Goal: Task Accomplishment & Management: Complete application form

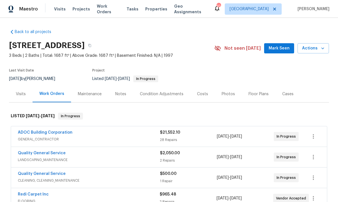
click at [39, 132] on link "ADOC Building Corporation" at bounding box center [45, 133] width 55 height 4
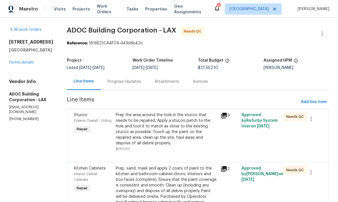
click at [18, 63] on link "Home details" at bounding box center [21, 63] width 25 height 4
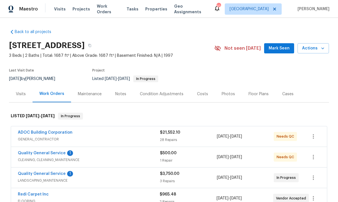
click at [35, 153] on link "Quality General Service" at bounding box center [42, 153] width 48 height 4
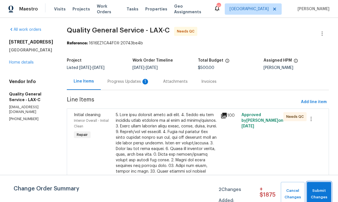
click at [313, 190] on span "Submit Changes" at bounding box center [319, 194] width 19 height 13
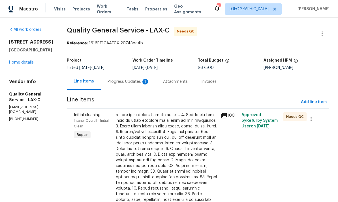
click at [116, 83] on div "Progress Updates 1" at bounding box center [129, 82] width 42 height 6
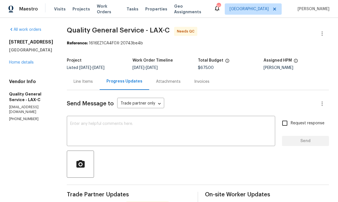
click at [15, 65] on link "Home details" at bounding box center [21, 63] width 25 height 4
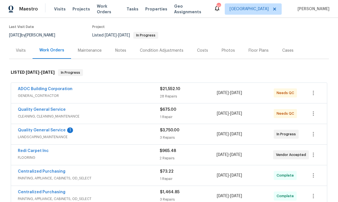
scroll to position [52, 0]
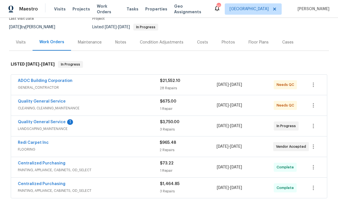
click at [49, 117] on div "Quality General Service 1 LANDSCAPING_MAINTENANCE $3,750.00 3 Repairs 9/3/2025 …" at bounding box center [169, 126] width 316 height 20
click at [45, 122] on link "Quality General Service" at bounding box center [42, 122] width 48 height 4
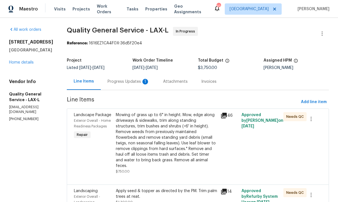
click at [121, 84] on div "Progress Updates 1" at bounding box center [129, 82] width 42 height 6
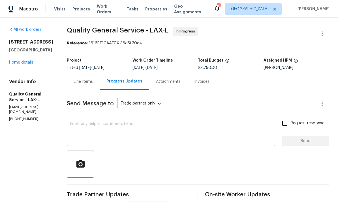
click at [21, 65] on link "Home details" at bounding box center [21, 63] width 25 height 4
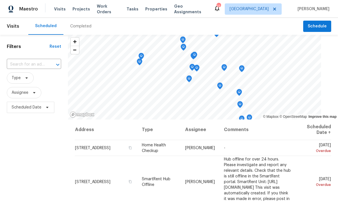
click at [17, 61] on input "text" at bounding box center [26, 64] width 38 height 9
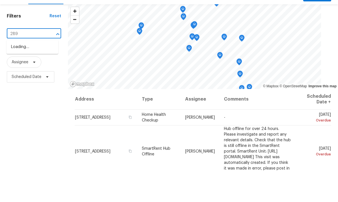
type input "2897"
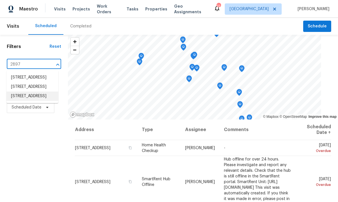
click at [28, 101] on li "[STREET_ADDRESS]" at bounding box center [33, 96] width 52 height 9
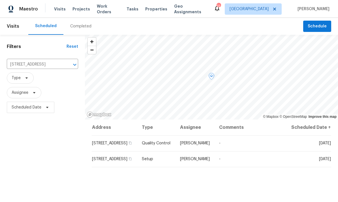
click at [0, 0] on span at bounding box center [0, 0] width 0 height 0
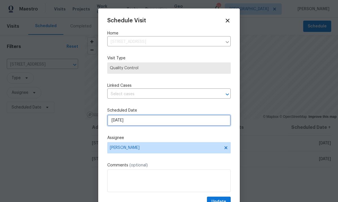
click at [166, 126] on input "[DATE]" at bounding box center [168, 120] width 123 height 11
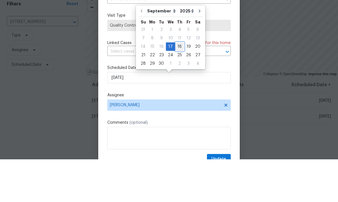
click at [180, 85] on div "18" at bounding box center [179, 89] width 9 height 8
type input "[DATE]"
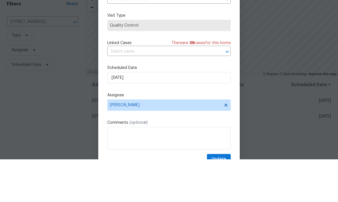
scroll to position [21, 0]
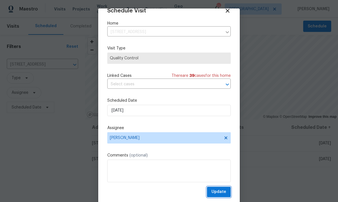
click at [222, 191] on span "Update" at bounding box center [218, 192] width 15 height 7
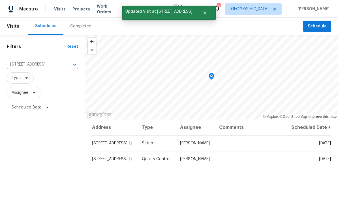
scroll to position [6, 0]
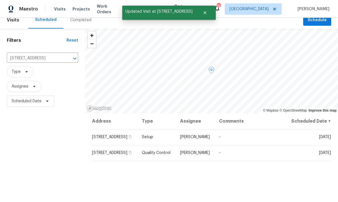
click at [0, 0] on icon at bounding box center [0, 0] width 0 height 0
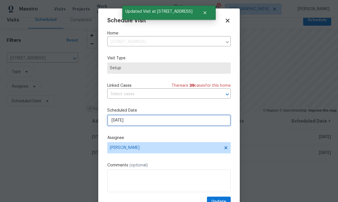
click at [160, 124] on input "[DATE]" at bounding box center [168, 120] width 123 height 11
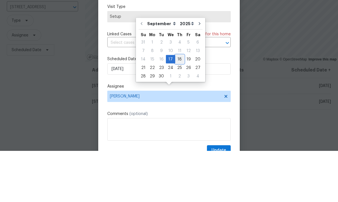
click at [181, 107] on div "18" at bounding box center [179, 111] width 9 height 8
type input "[DATE]"
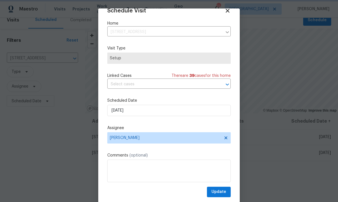
scroll to position [11, 0]
click at [221, 191] on span "Update" at bounding box center [218, 192] width 15 height 7
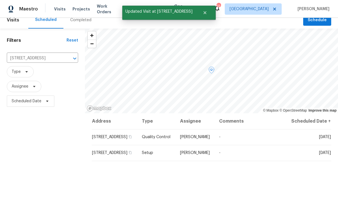
click at [0, 0] on icon at bounding box center [0, 0] width 0 height 0
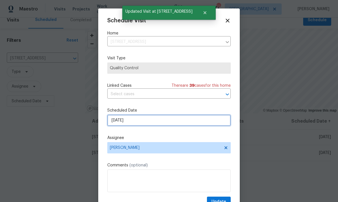
click at [158, 126] on input "[DATE]" at bounding box center [168, 120] width 123 height 11
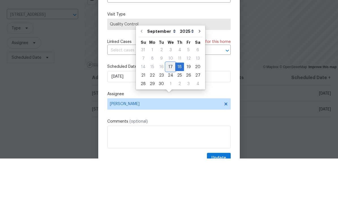
click at [168, 107] on div "17" at bounding box center [170, 111] width 9 height 8
type input "[DATE]"
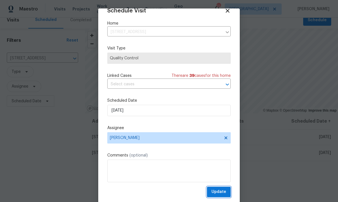
click at [222, 191] on span "Update" at bounding box center [218, 192] width 15 height 7
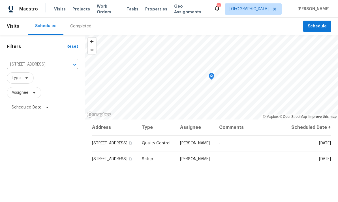
scroll to position [0, 0]
click at [66, 60] on div "2897 Chuckwagon Rd, Palmdale, CA 93550 ​" at bounding box center [42, 64] width 71 height 9
click at [66, 62] on icon "Clear" at bounding box center [68, 65] width 6 height 6
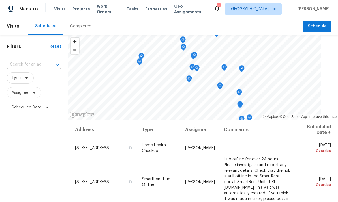
click at [29, 68] on input "text" at bounding box center [26, 64] width 38 height 9
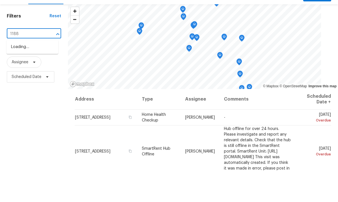
type input "11881"
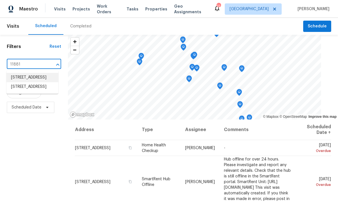
click at [18, 73] on li "11881 Terra Vista Way Unit 121, Sylmar, CA 91342" at bounding box center [33, 77] width 52 height 9
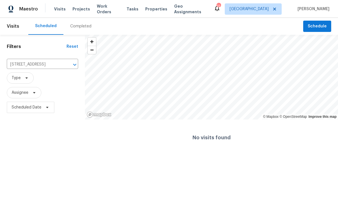
click at [60, 62] on input "11881 Terra Vista Way Unit 121, Sylmar, CA 91342" at bounding box center [34, 64] width 55 height 9
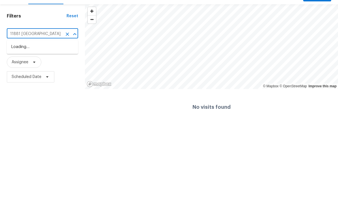
type input "11881 Terra Vist"
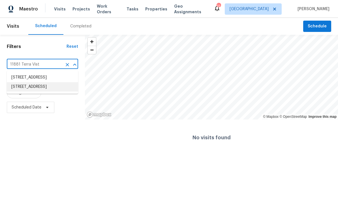
click at [25, 92] on li "11881 Terra Vista Way Unit 116, Sylmar, CA 91342" at bounding box center [42, 86] width 71 height 9
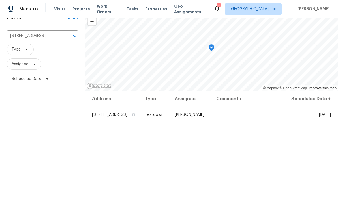
scroll to position [31, 0]
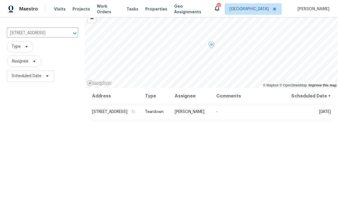
click at [0, 0] on icon at bounding box center [0, 0] width 0 height 0
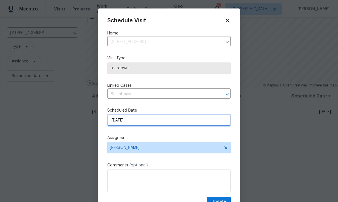
click at [167, 124] on input "[DATE]" at bounding box center [168, 120] width 123 height 11
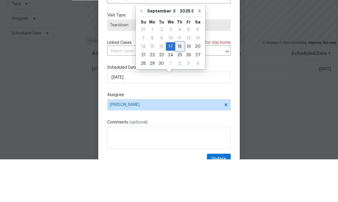
click at [178, 85] on div "18" at bounding box center [179, 89] width 9 height 8
type input "[DATE]"
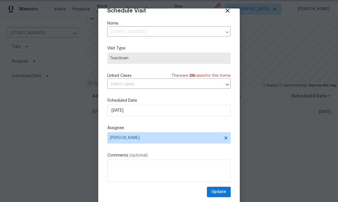
scroll to position [11, 0]
click at [221, 192] on span "Update" at bounding box center [218, 192] width 15 height 7
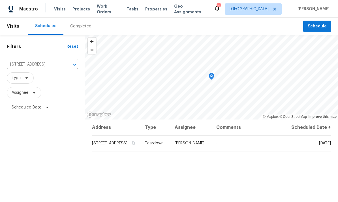
scroll to position [0, 0]
click at [69, 62] on icon "Clear" at bounding box center [68, 65] width 6 height 6
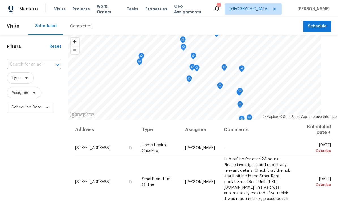
click at [36, 63] on input "text" at bounding box center [26, 64] width 38 height 9
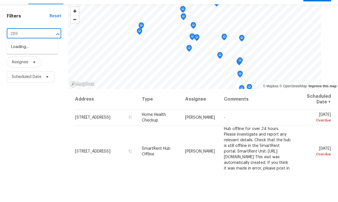
type input "2897"
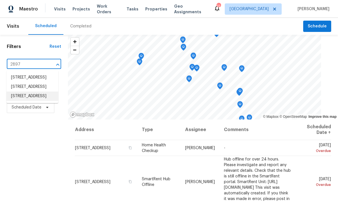
click at [22, 101] on li "2897 Chuckwagon Rd, Palmdale, CA 93550" at bounding box center [33, 96] width 52 height 9
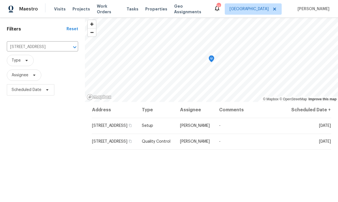
scroll to position [17, 0]
click at [0, 0] on span at bounding box center [0, 0] width 0 height 0
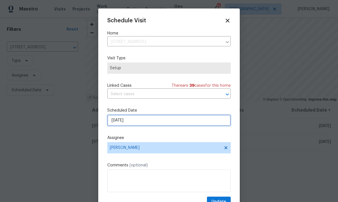
click at [168, 126] on input "[DATE]" at bounding box center [168, 120] width 123 height 11
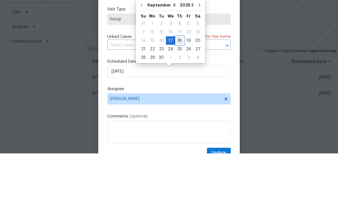
click at [179, 85] on div "18" at bounding box center [179, 89] width 9 height 8
type input "[DATE]"
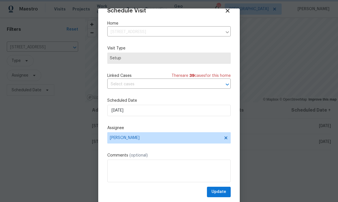
scroll to position [11, 0]
click at [220, 190] on span "Update" at bounding box center [218, 192] width 15 height 7
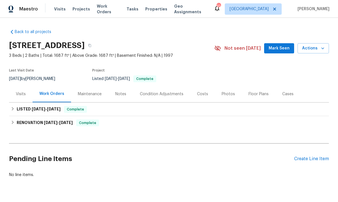
click at [227, 95] on div "Photos" at bounding box center [228, 94] width 13 height 6
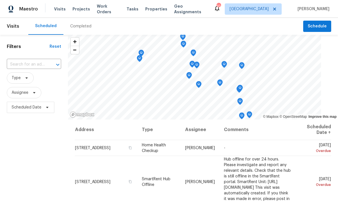
click at [145, 12] on span "Properties" at bounding box center [156, 9] width 22 height 6
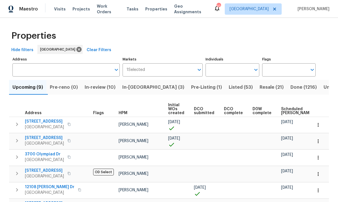
click at [237, 71] on input "Individuals" at bounding box center [227, 69] width 45 height 13
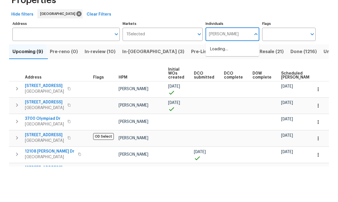
type input "frank"
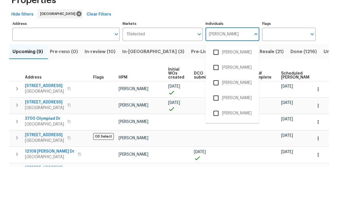
scroll to position [21, 0]
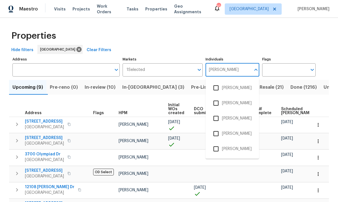
click at [220, 143] on input "checkbox" at bounding box center [216, 149] width 12 height 12
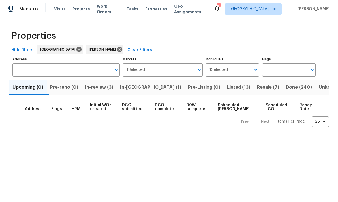
click at [227, 89] on span "Listed (13)" at bounding box center [238, 87] width 23 height 8
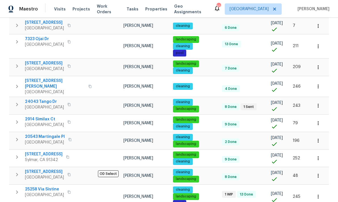
scroll to position [111, 0]
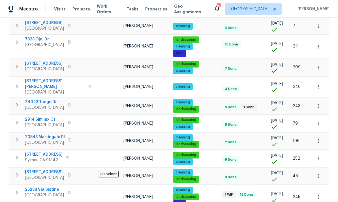
click at [316, 105] on icon "button" at bounding box center [318, 106] width 6 height 6
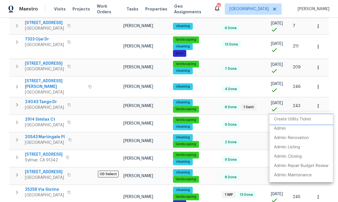
click at [296, 118] on p "Create Utility Ticket" at bounding box center [292, 120] width 37 height 6
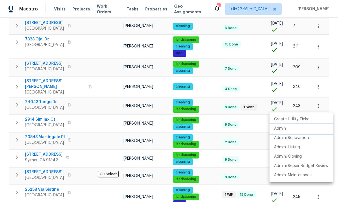
click at [289, 127] on li "Admin" at bounding box center [300, 128] width 63 height 9
click at [22, 79] on div at bounding box center [169, 101] width 338 height 202
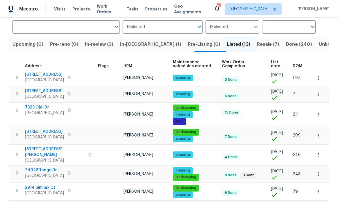
scroll to position [41, 0]
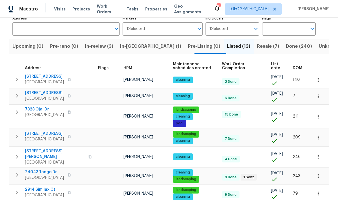
click at [297, 69] on span "DOM" at bounding box center [298, 68] width 10 height 4
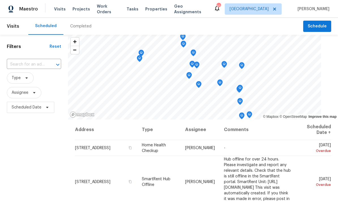
click at [27, 65] on input "text" at bounding box center [26, 64] width 38 height 9
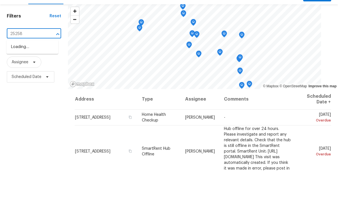
type input "25258"
click at [11, 73] on li "25258 Via Sistine, Valencia, CA 91355" at bounding box center [33, 77] width 52 height 9
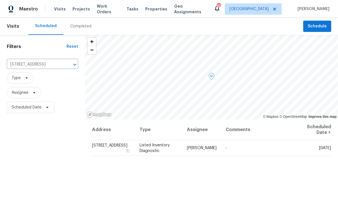
click at [0, 0] on span at bounding box center [0, 0] width 0 height 0
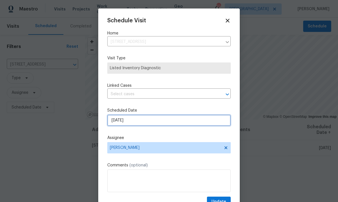
click at [162, 125] on input "[DATE]" at bounding box center [168, 120] width 123 height 11
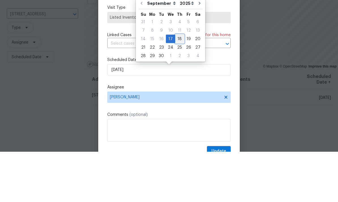
click at [177, 85] on div "18" at bounding box center [179, 89] width 9 height 8
type input "[DATE]"
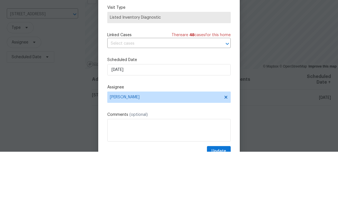
scroll to position [21, 0]
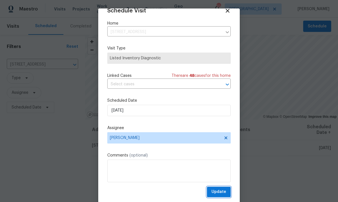
click at [218, 191] on span "Update" at bounding box center [218, 192] width 15 height 7
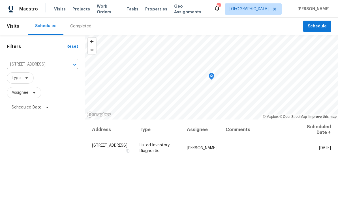
scroll to position [0, 0]
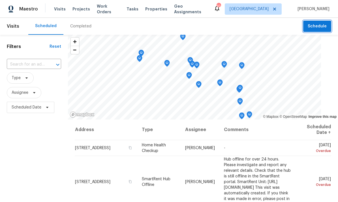
click at [316, 27] on span "Schedule" at bounding box center [317, 26] width 19 height 7
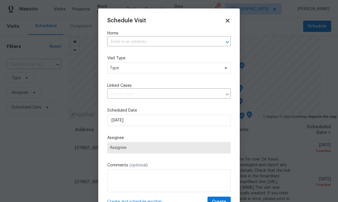
click at [182, 29] on div "Schedule Visit Home ​ Visit Type Type Linked Cases ​ Scheduled Date [DATE] Assi…" at bounding box center [168, 113] width 123 height 190
click at [186, 46] on input "text" at bounding box center [161, 42] width 108 height 9
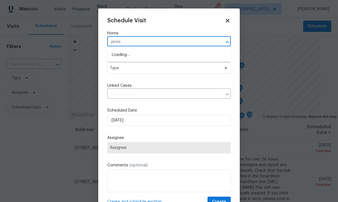
type input "[PERSON_NAME]"
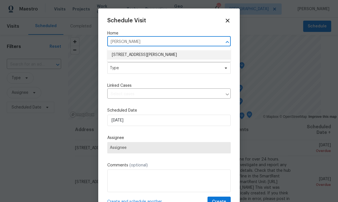
click at [172, 56] on li "[STREET_ADDRESS][PERSON_NAME]" at bounding box center [168, 54] width 123 height 9
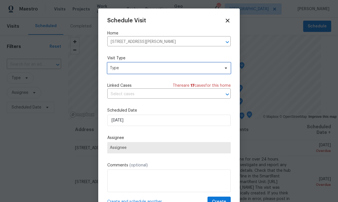
click at [206, 68] on span "Type" at bounding box center [165, 68] width 110 height 6
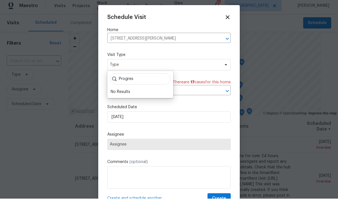
scroll to position [3, 0]
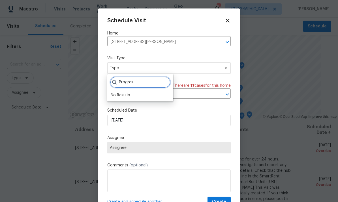
click at [140, 78] on input "Progres" at bounding box center [140, 82] width 60 height 11
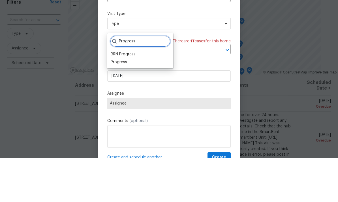
type input "Progress"
click at [118, 104] on div "Progress" at bounding box center [119, 107] width 16 height 6
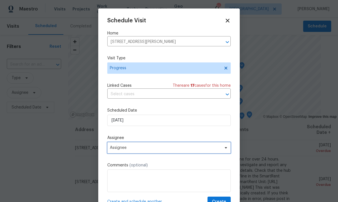
click at [181, 150] on span "Assignee" at bounding box center [165, 148] width 111 height 5
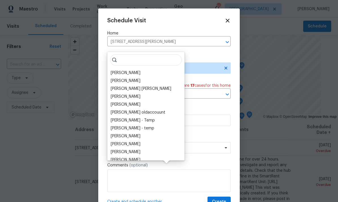
click at [119, 70] on div "[PERSON_NAME]" at bounding box center [126, 73] width 30 height 6
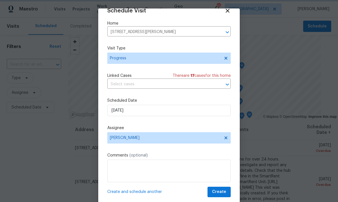
scroll to position [11, 0]
click at [221, 192] on span "Create" at bounding box center [219, 192] width 14 height 7
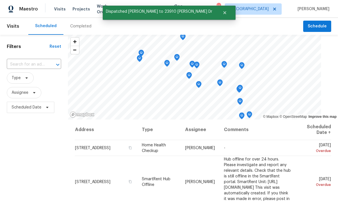
click at [28, 62] on input "text" at bounding box center [26, 64] width 38 height 9
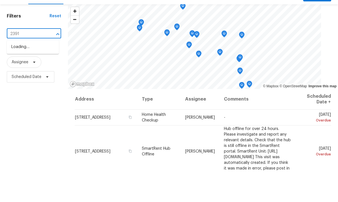
type input "23910"
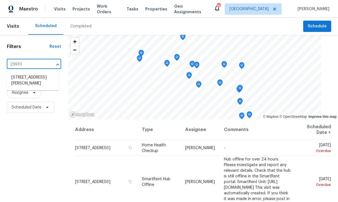
click at [18, 73] on li "[STREET_ADDRESS][PERSON_NAME]" at bounding box center [33, 80] width 52 height 15
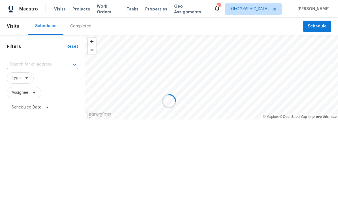
type input "[STREET_ADDRESS][PERSON_NAME]"
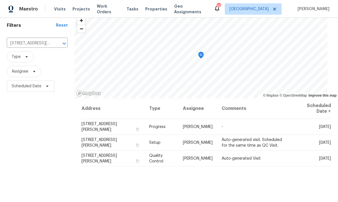
scroll to position [22, 0]
click at [0, 0] on icon at bounding box center [0, 0] width 0 height 0
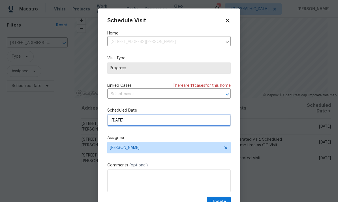
click at [174, 126] on input "[DATE]" at bounding box center [168, 120] width 123 height 11
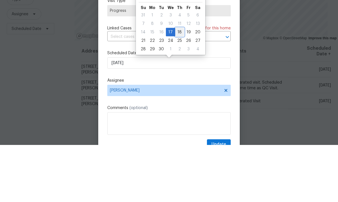
click at [177, 85] on div "18" at bounding box center [179, 89] width 9 height 8
type input "[DATE]"
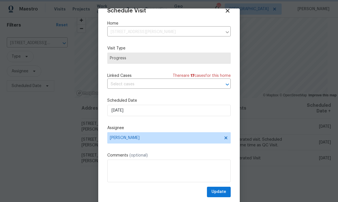
scroll to position [11, 0]
click at [222, 193] on span "Update" at bounding box center [218, 192] width 15 height 7
